Goal: Information Seeking & Learning: Learn about a topic

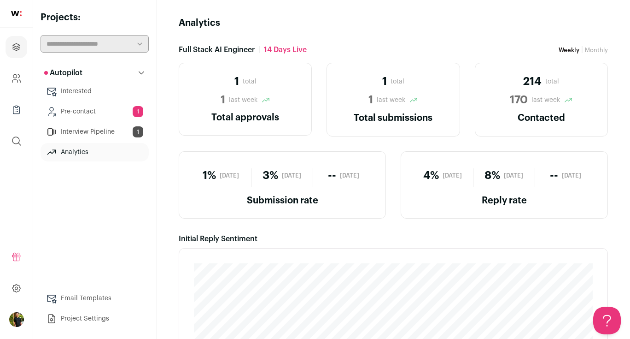
click at [73, 106] on link "Pre-contact 1" at bounding box center [95, 111] width 108 height 18
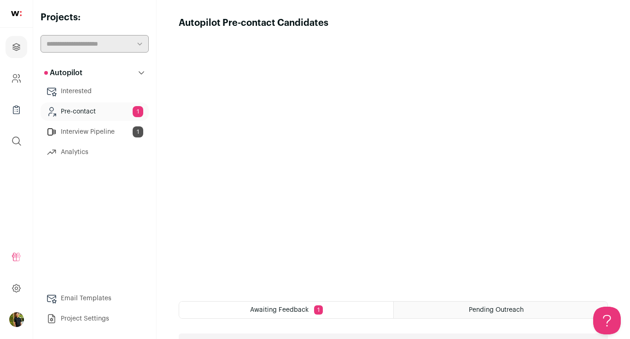
click at [88, 130] on link "Interview Pipeline 1" at bounding box center [95, 132] width 108 height 18
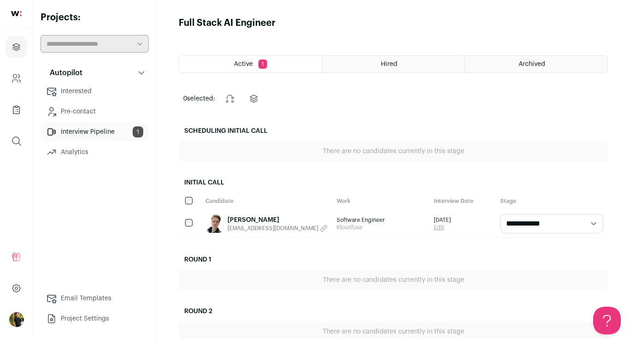
click at [271, 219] on link "[PERSON_NAME]" at bounding box center [278, 219] width 100 height 9
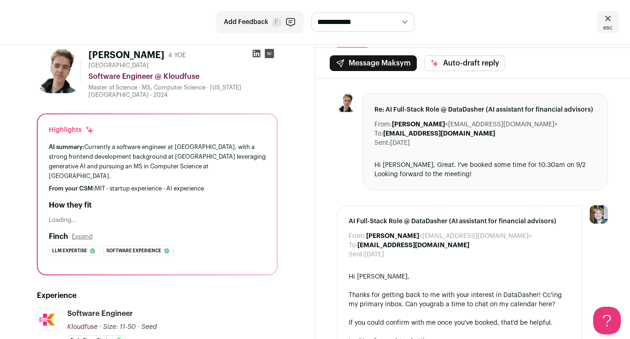
scroll to position [18, 0]
click at [88, 232] on button "Expand" at bounding box center [82, 235] width 21 height 7
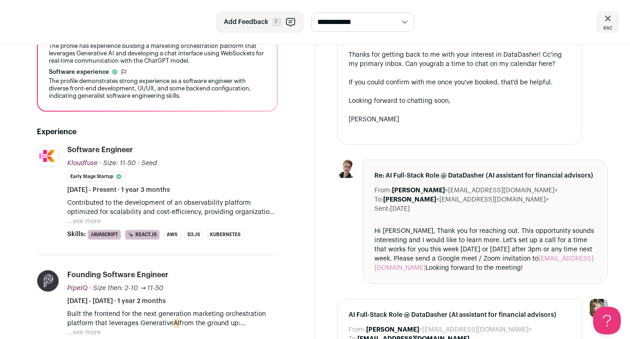
scroll to position [0, 0]
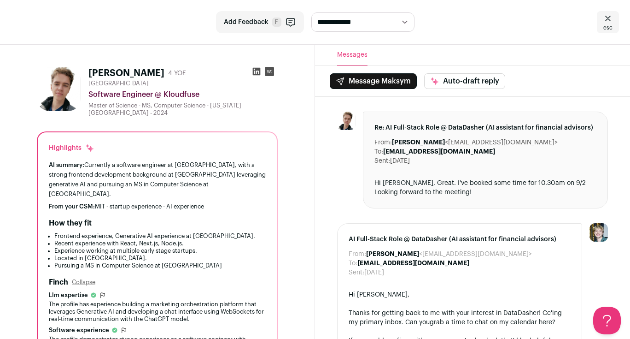
click at [271, 74] on rect at bounding box center [269, 71] width 9 height 9
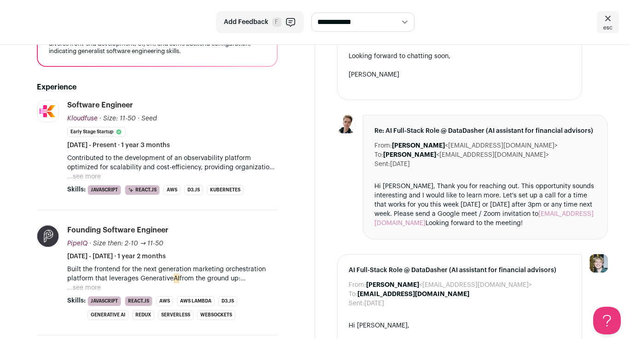
scroll to position [316, 0]
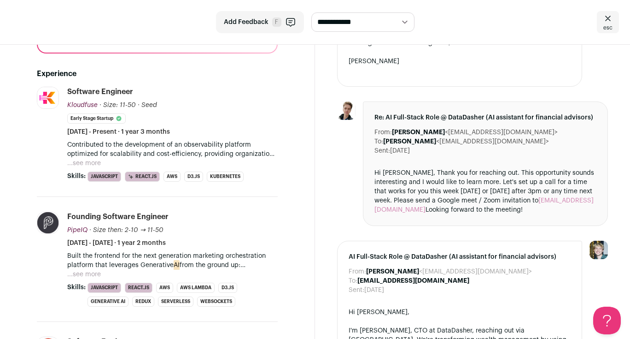
click at [80, 159] on button "...see more" at bounding box center [84, 163] width 34 height 9
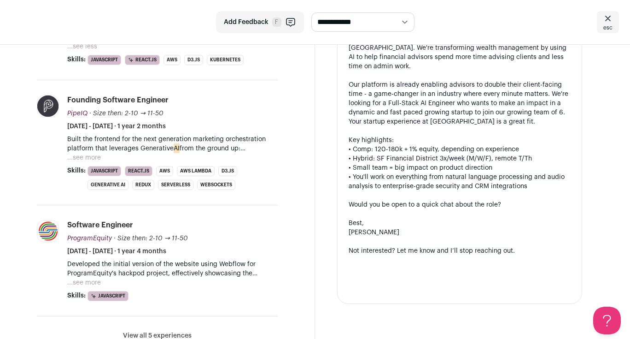
scroll to position [620, 0]
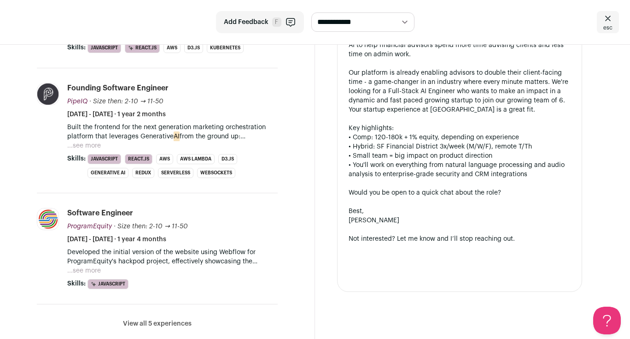
click at [80, 141] on button "...see more" at bounding box center [84, 145] width 34 height 9
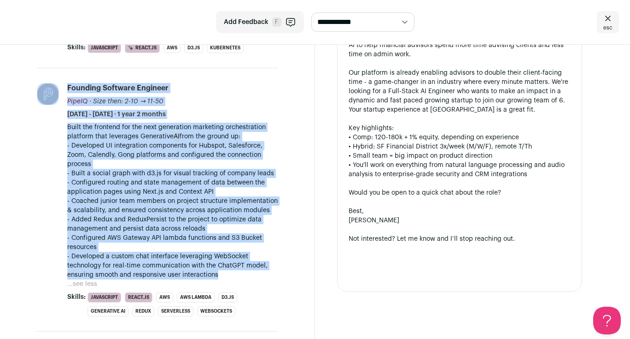
drag, startPoint x: 61, startPoint y: 117, endPoint x: 248, endPoint y: 276, distance: 246.5
click at [248, 276] on li "PipeIQ [URL] Add to company list Public / Private Private Valuation Unknown Com…" at bounding box center [157, 199] width 241 height 263
click at [248, 276] on div "Built the frontend for the next generation marketing orchestration platform tha…" at bounding box center [172, 206] width 211 height 166
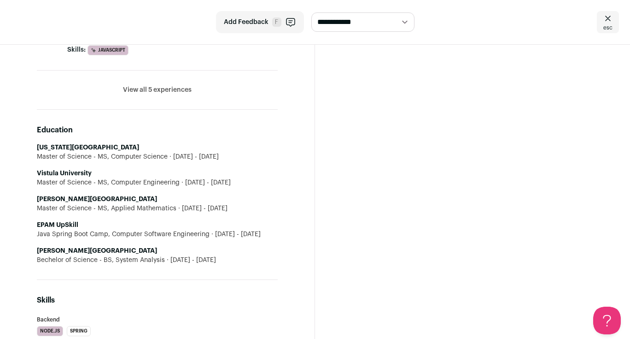
scroll to position [989, 0]
